Goal: Information Seeking & Learning: Learn about a topic

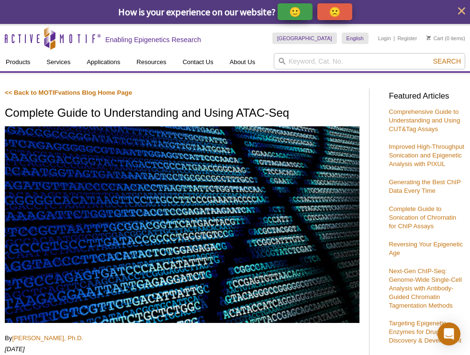
scroll to position [2, 0]
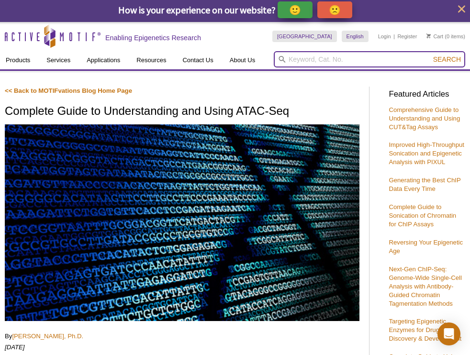
click at [319, 60] on input "search" at bounding box center [369, 59] width 191 height 16
type input "ATAC"
click at [430, 55] on button "Search" at bounding box center [446, 59] width 33 height 9
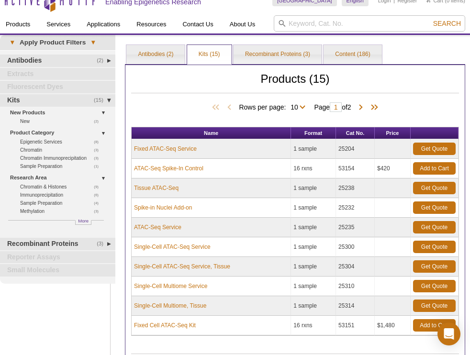
scroll to position [16, 0]
